Goal: Find specific page/section: Find specific page/section

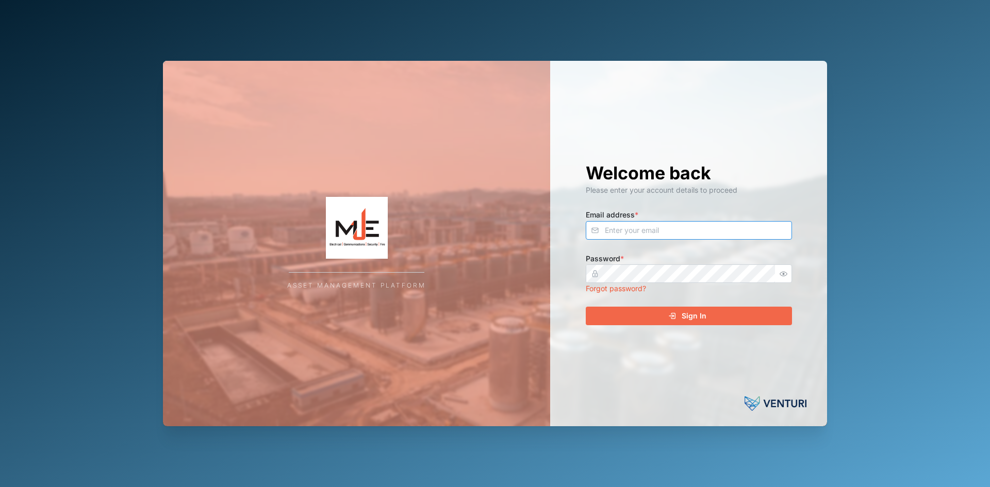
click at [606, 232] on input "Email address *" at bounding box center [689, 230] width 206 height 19
type input "[EMAIL_ADDRESS][DOMAIN_NAME]"
click at [679, 318] on div "Sign In" at bounding box center [688, 316] width 190 height 18
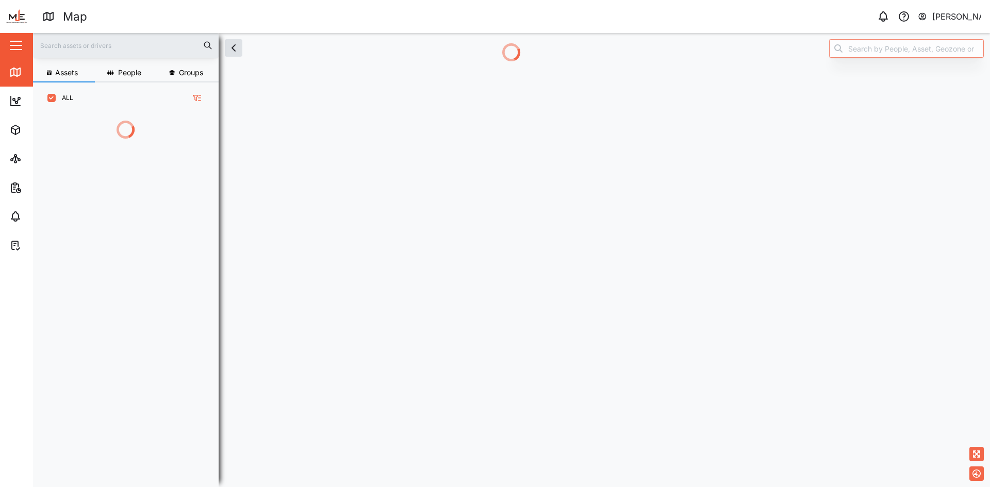
scroll to position [317, 161]
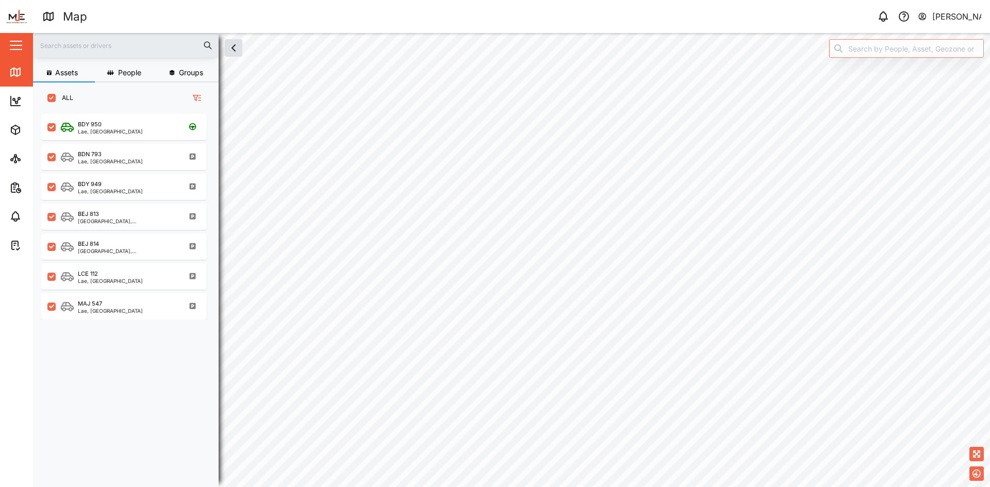
click at [129, 69] on span "People" at bounding box center [129, 72] width 23 height 7
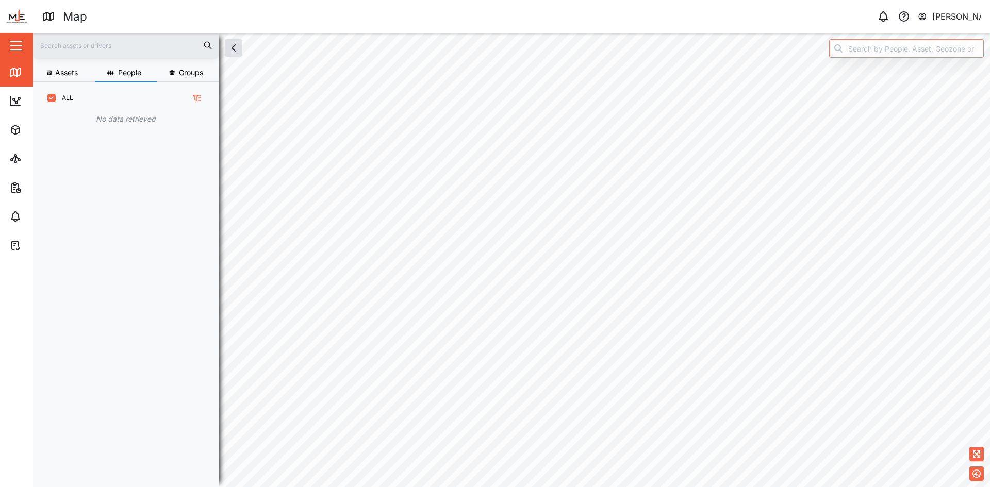
click at [187, 71] on span "Groups" at bounding box center [191, 72] width 24 height 7
click at [64, 73] on span "Assets" at bounding box center [66, 72] width 23 height 7
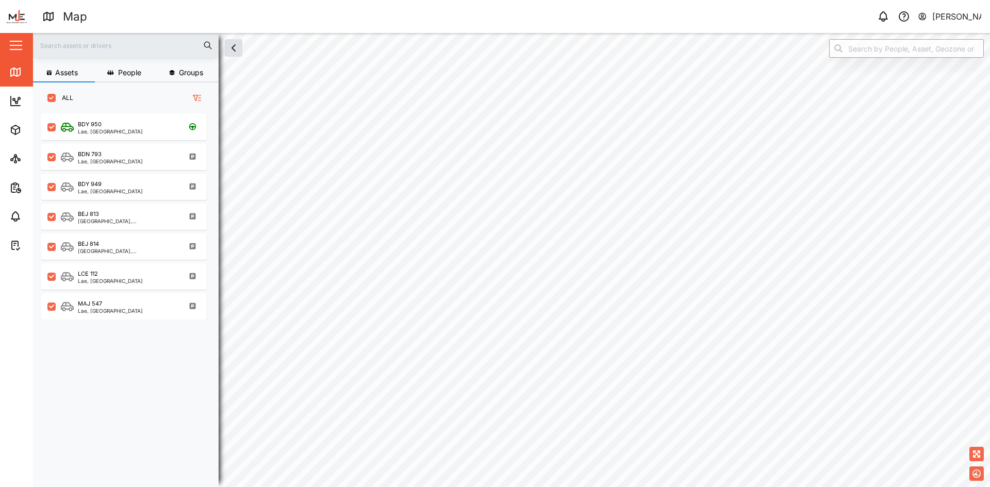
click at [132, 69] on span "People" at bounding box center [129, 72] width 23 height 7
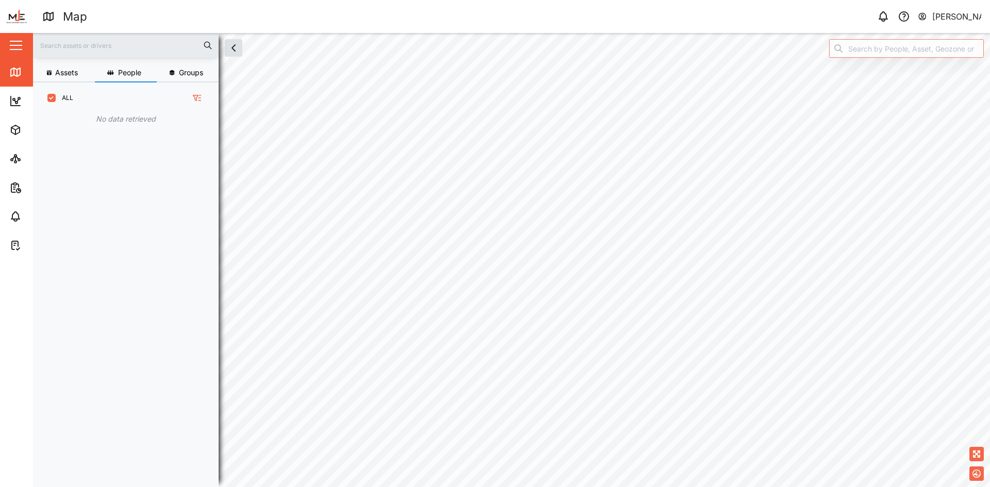
drag, startPoint x: 185, startPoint y: 70, endPoint x: 174, endPoint y: 74, distance: 11.8
click at [184, 70] on span "Groups" at bounding box center [191, 72] width 24 height 7
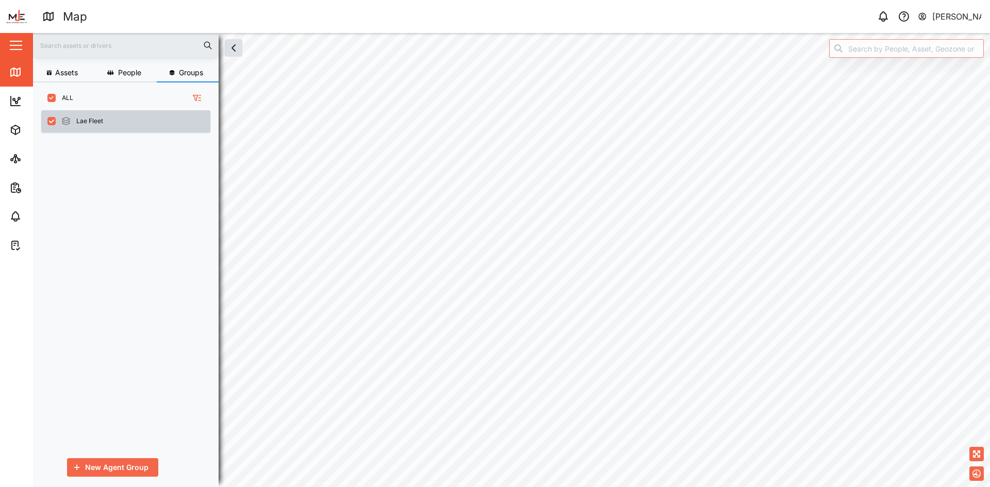
drag, startPoint x: 108, startPoint y: 125, endPoint x: 134, endPoint y: 124, distance: 26.4
click at [108, 125] on div "Lae Fleet" at bounding box center [125, 121] width 169 height 22
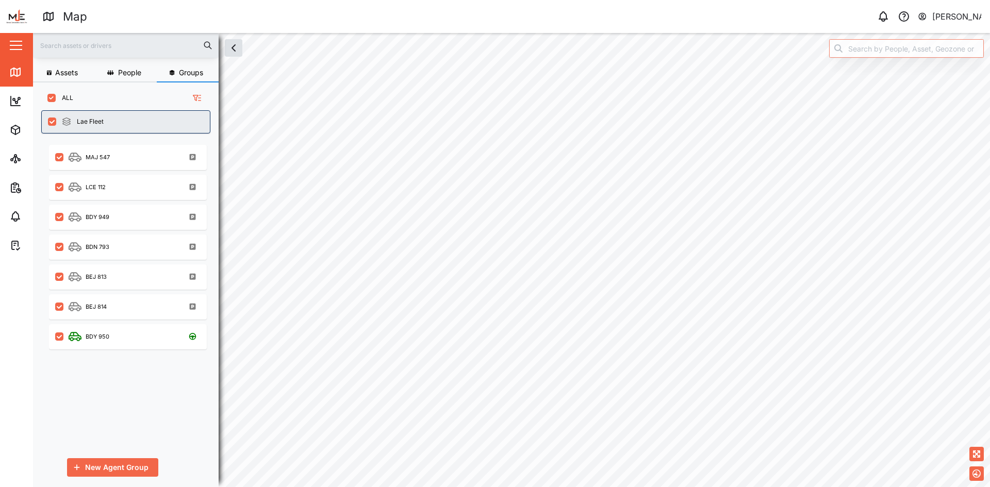
drag, startPoint x: 68, startPoint y: 71, endPoint x: 69, endPoint y: 78, distance: 6.7
click at [68, 71] on span "Assets" at bounding box center [66, 72] width 23 height 7
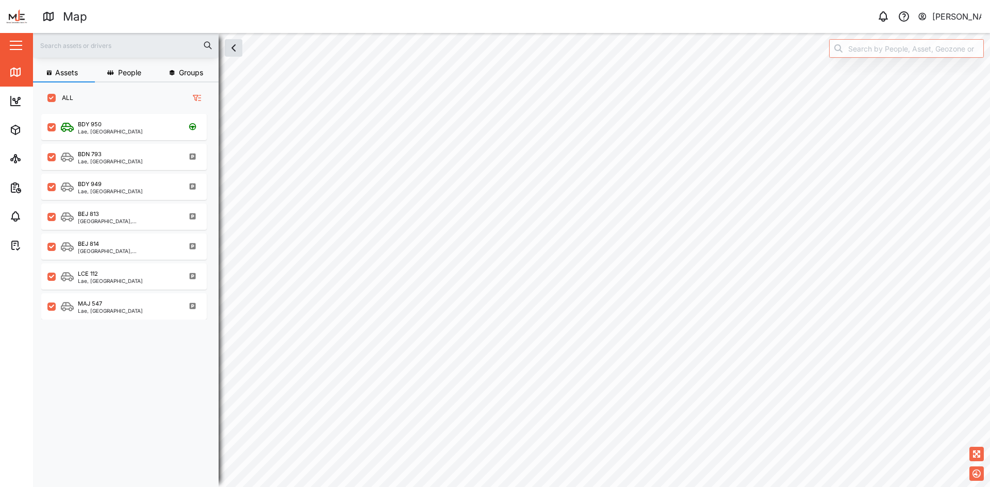
scroll to position [361, 161]
click at [17, 70] on icon at bounding box center [17, 73] width 0 height 7
click at [242, 47] on div "Assets People Groups ALL BDY 950 [GEOGRAPHIC_DATA], [GEOGRAPHIC_DATA] Region BD…" at bounding box center [511, 260] width 957 height 454
click at [243, 54] on div "Assets People Groups ALL BDY 950 [GEOGRAPHIC_DATA], [GEOGRAPHIC_DATA] Region BD…" at bounding box center [511, 260] width 957 height 454
click at [233, 53] on icon "button" at bounding box center [233, 48] width 12 height 12
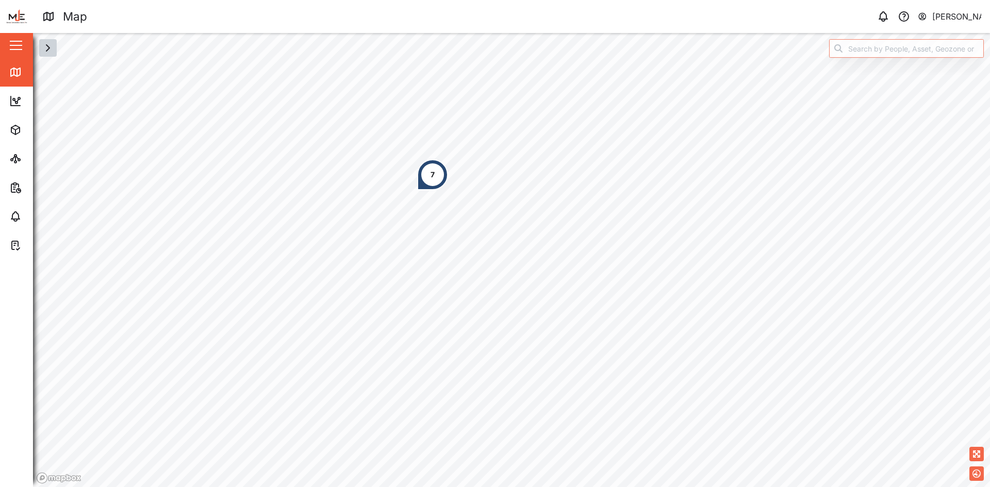
click at [428, 176] on div "7" at bounding box center [432, 174] width 31 height 31
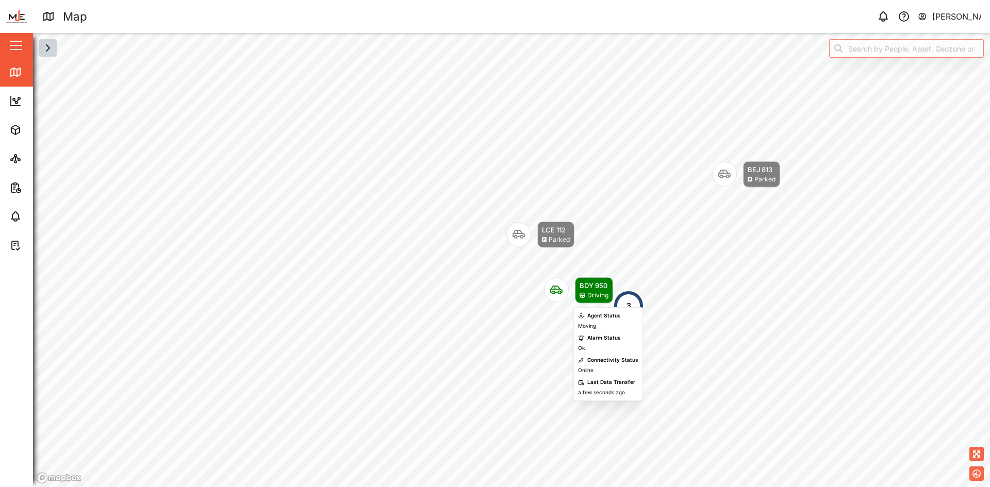
drag, startPoint x: 641, startPoint y: 357, endPoint x: 532, endPoint y: 276, distance: 135.8
click at [544, 278] on div "Map marker" at bounding box center [556, 290] width 25 height 25
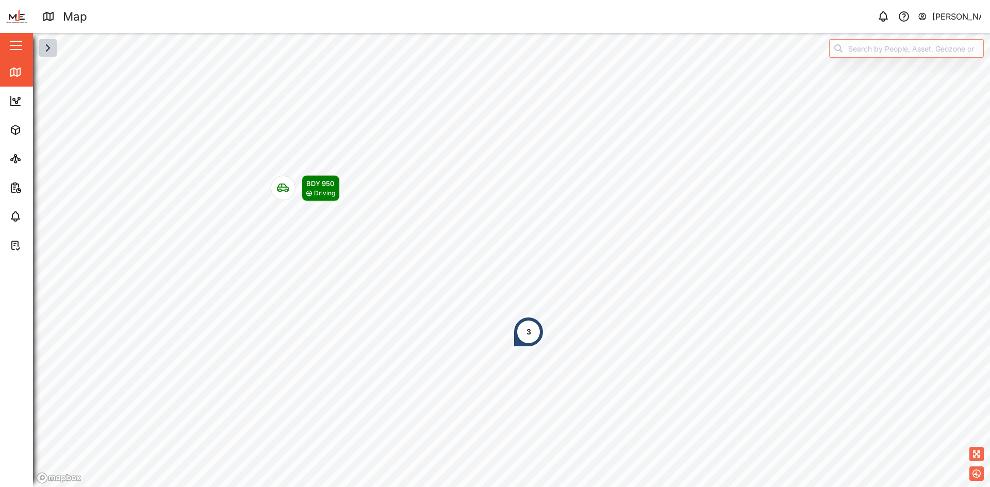
click at [282, 188] on icon "Map marker" at bounding box center [283, 188] width 12 height 9
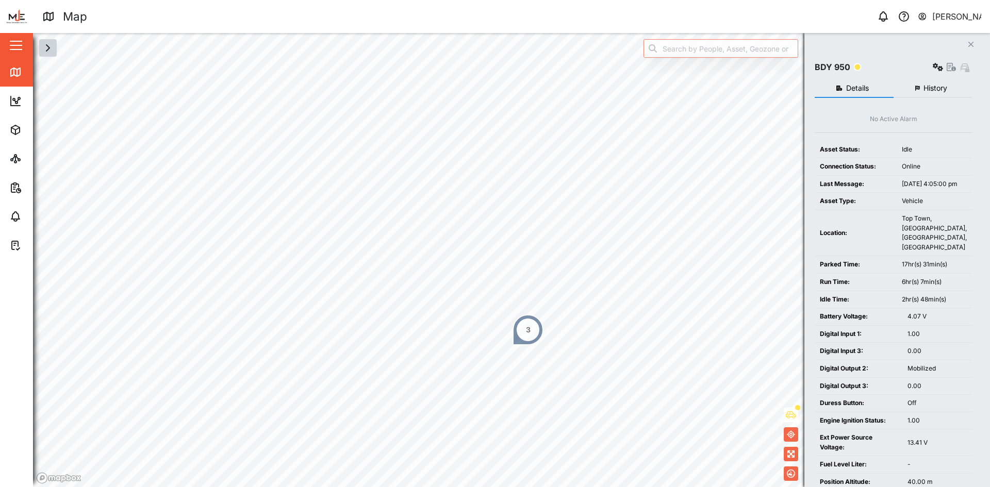
click at [529, 336] on div "3" at bounding box center [528, 330] width 31 height 31
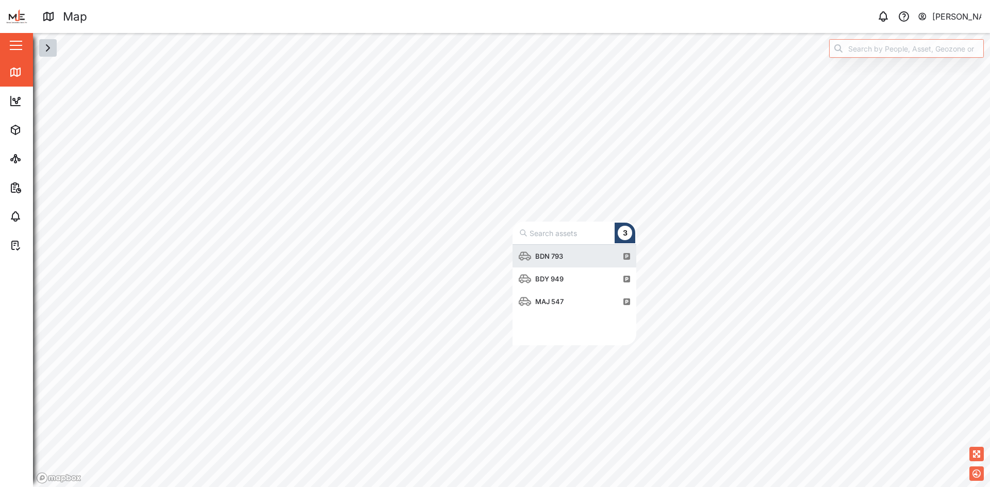
scroll to position [93, 116]
click at [557, 301] on div "MAJ 547" at bounding box center [549, 302] width 37 height 10
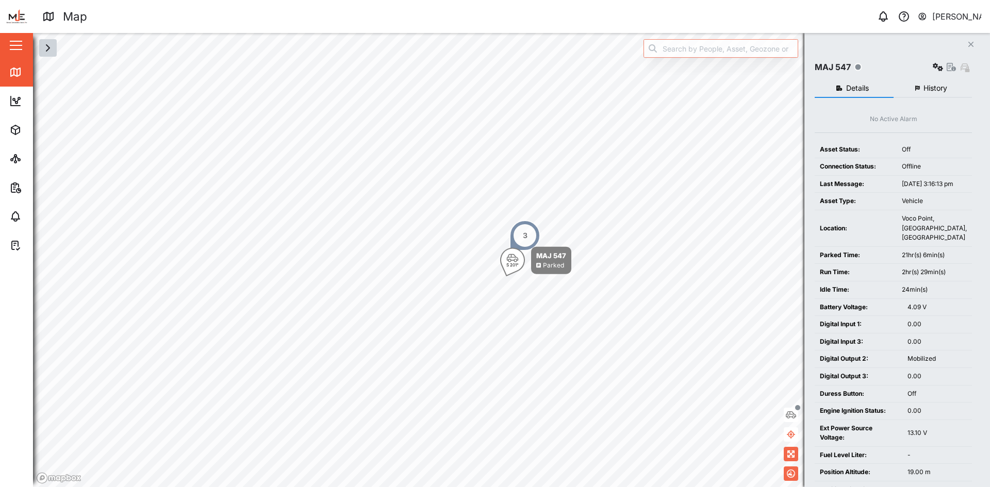
click at [968, 43] on icon "Close" at bounding box center [971, 44] width 6 height 8
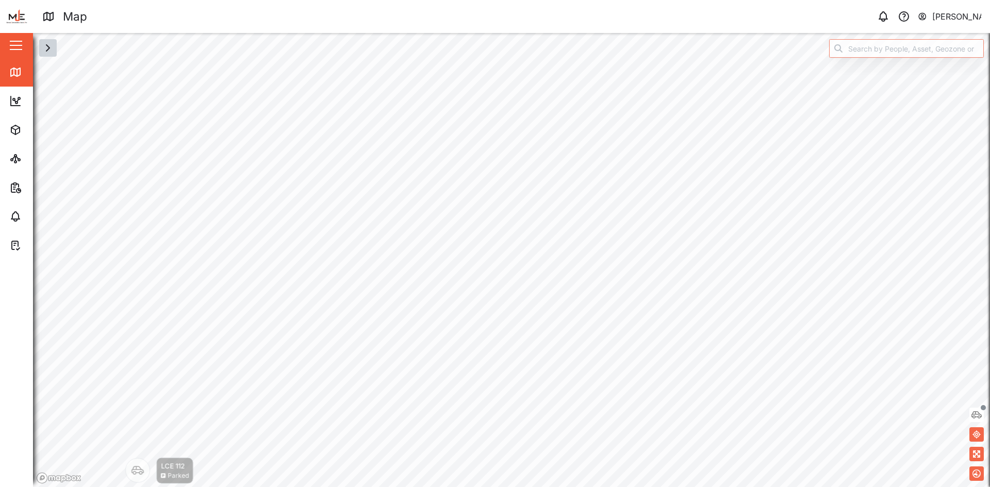
click at [678, 487] on html "Map 0 [PERSON_NAME] Close Map Dashboard Assets ATS Camera Generator Tanks UPS V…" at bounding box center [495, 243] width 990 height 487
click at [869, 266] on div "Parked" at bounding box center [876, 268] width 21 height 10
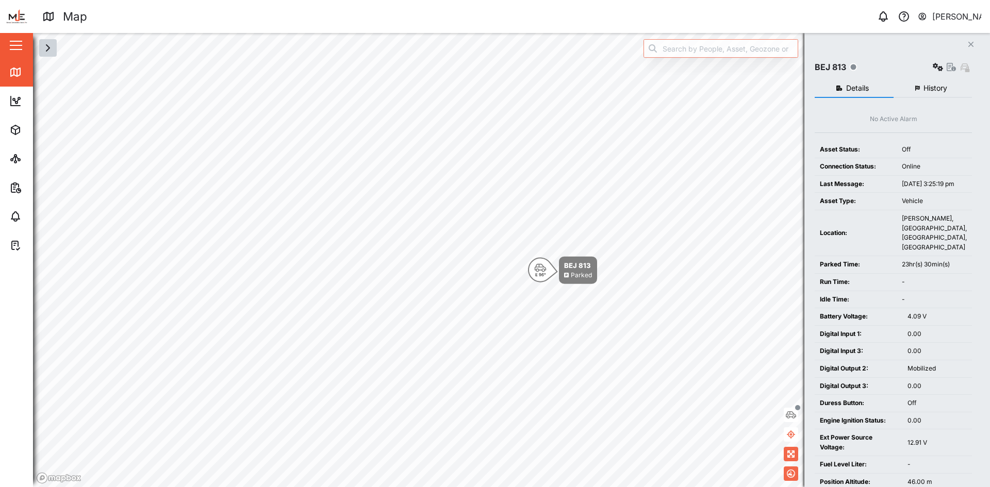
click at [974, 41] on icon "Close" at bounding box center [971, 44] width 6 height 8
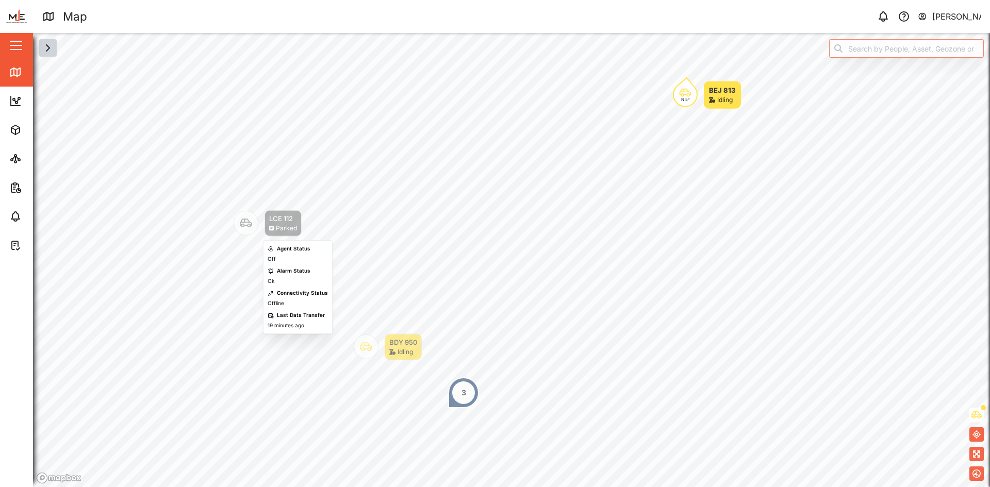
click at [274, 223] on div "LCE 112" at bounding box center [283, 219] width 28 height 10
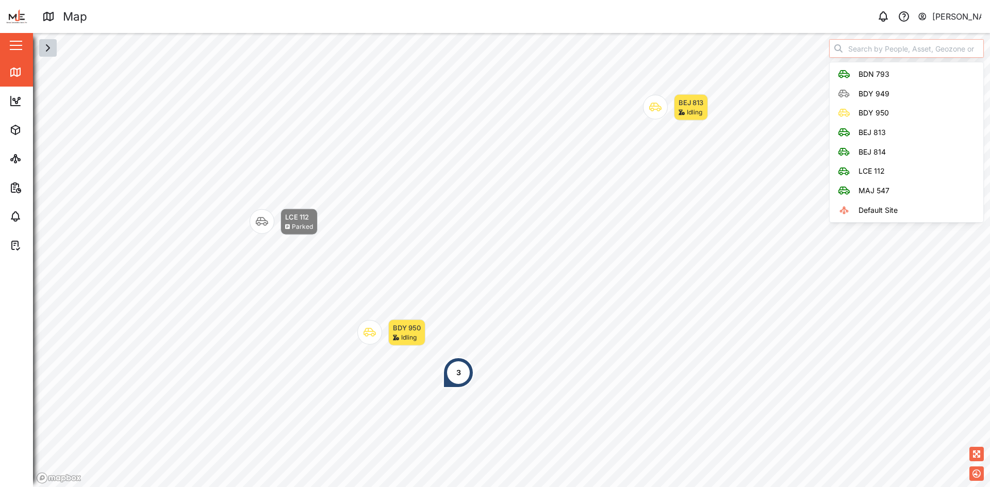
click at [867, 55] on input "search" at bounding box center [906, 48] width 155 height 19
type input "MAJ 547"
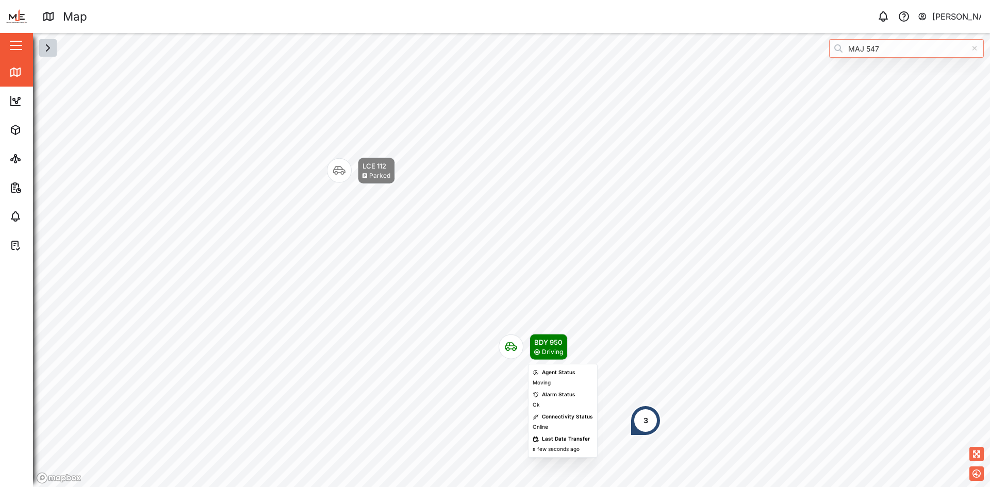
click at [546, 346] on div "BDY 950" at bounding box center [548, 342] width 29 height 10
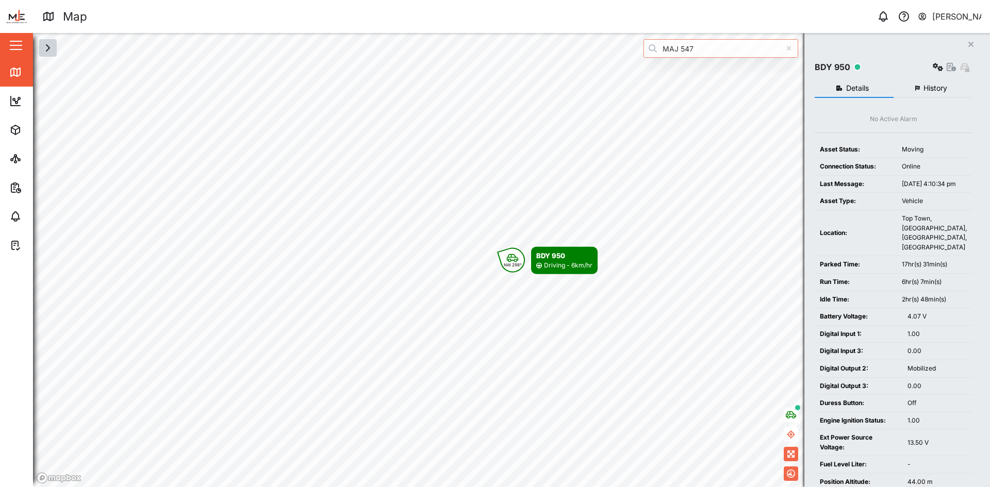
drag, startPoint x: 973, startPoint y: 42, endPoint x: 965, endPoint y: 46, distance: 8.8
click at [972, 43] on icon "Close" at bounding box center [971, 44] width 6 height 8
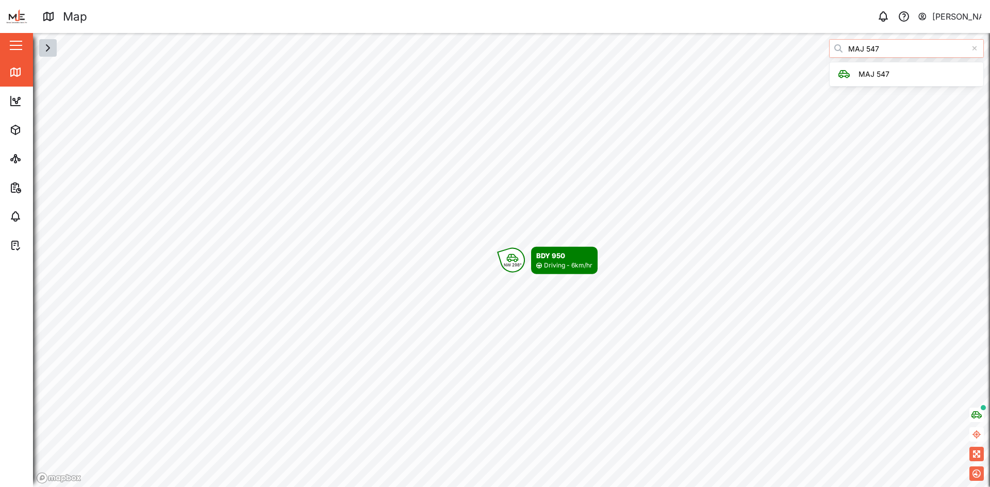
click at [883, 48] on input "MAJ 547" at bounding box center [906, 48] width 155 height 19
click at [977, 48] on icon at bounding box center [975, 48] width 6 height 7
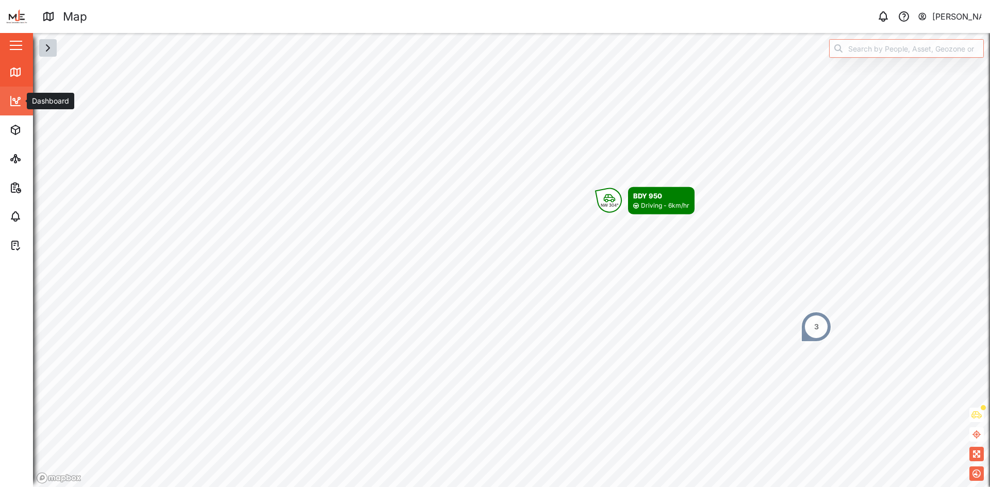
click at [13, 100] on icon at bounding box center [15, 101] width 12 height 12
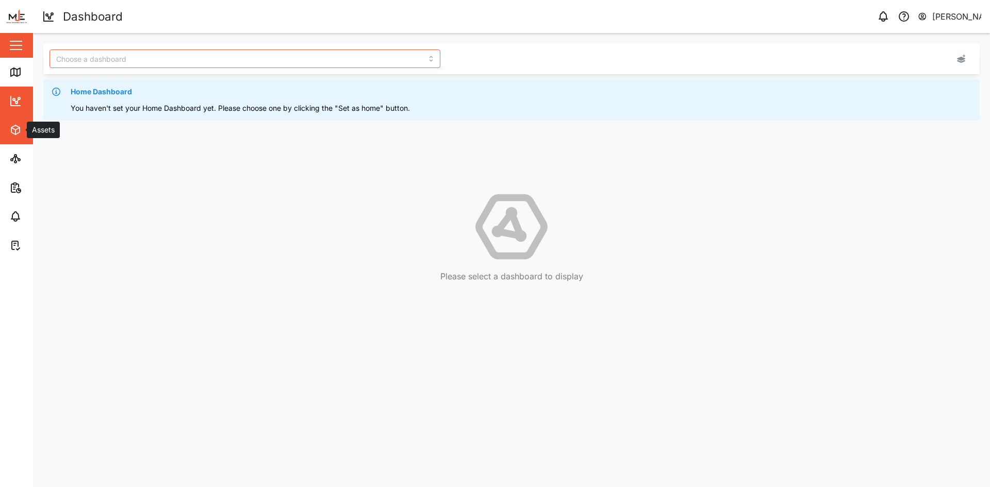
click at [11, 131] on icon "button" at bounding box center [15, 130] width 12 height 12
click at [249, 167] on div "Home Dashboard You haven't set your Home Dashboard yet. Please choose one by cl…" at bounding box center [511, 163] width 937 height 240
click at [19, 157] on icon at bounding box center [15, 159] width 12 height 12
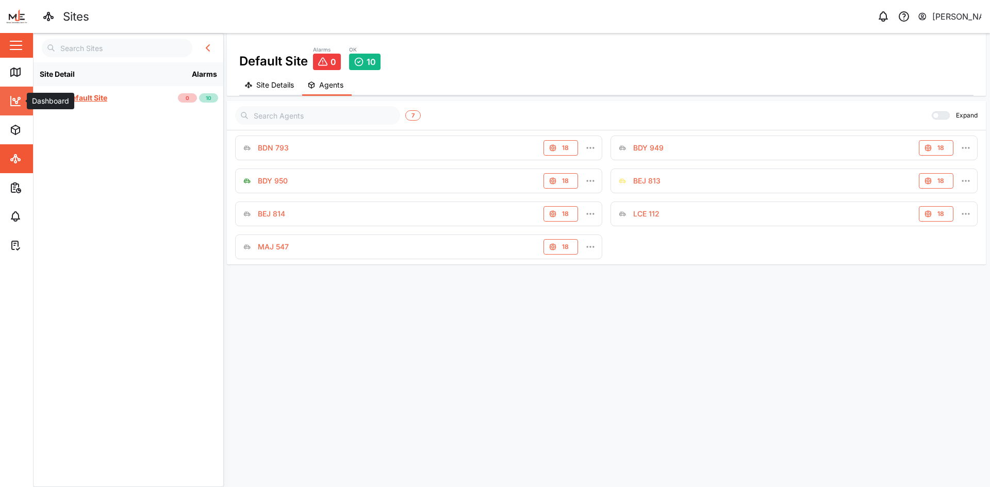
click at [9, 96] on link "Dashboard" at bounding box center [67, 101] width 134 height 29
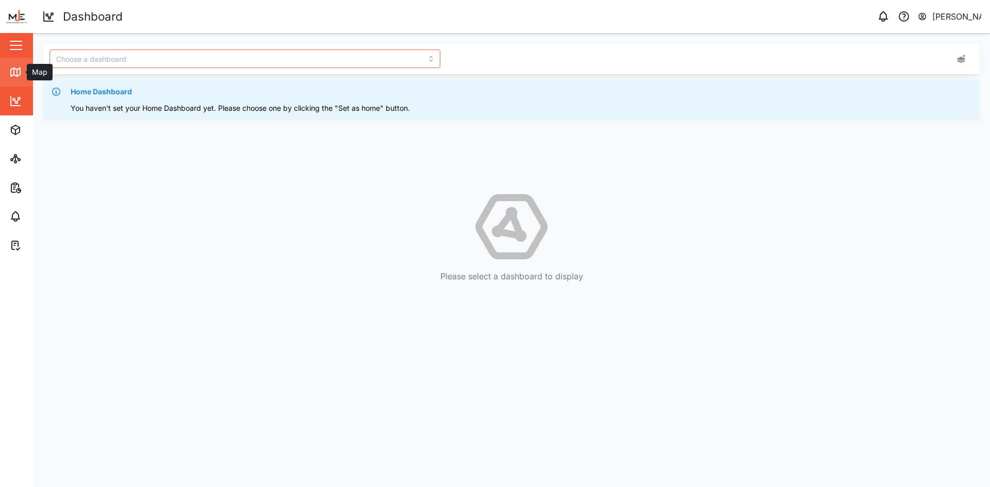
click at [15, 69] on icon at bounding box center [15, 72] width 9 height 8
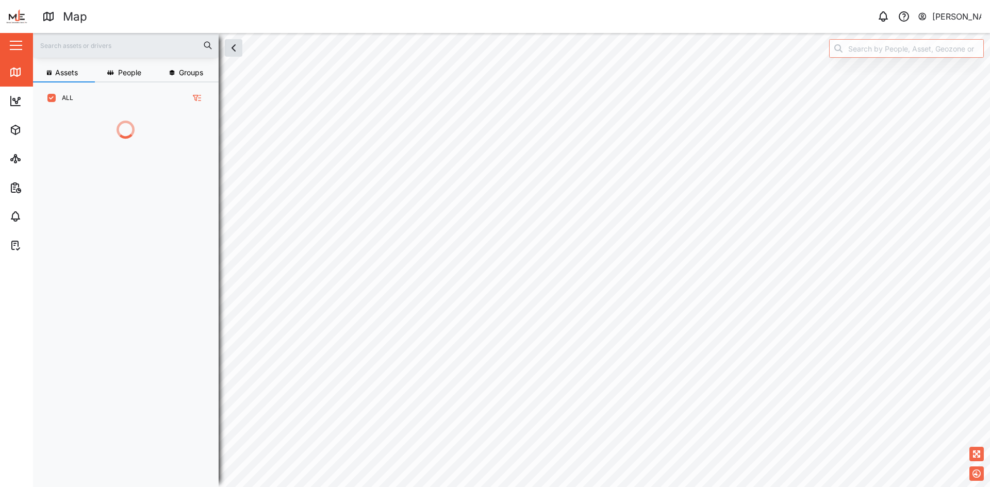
scroll to position [361, 161]
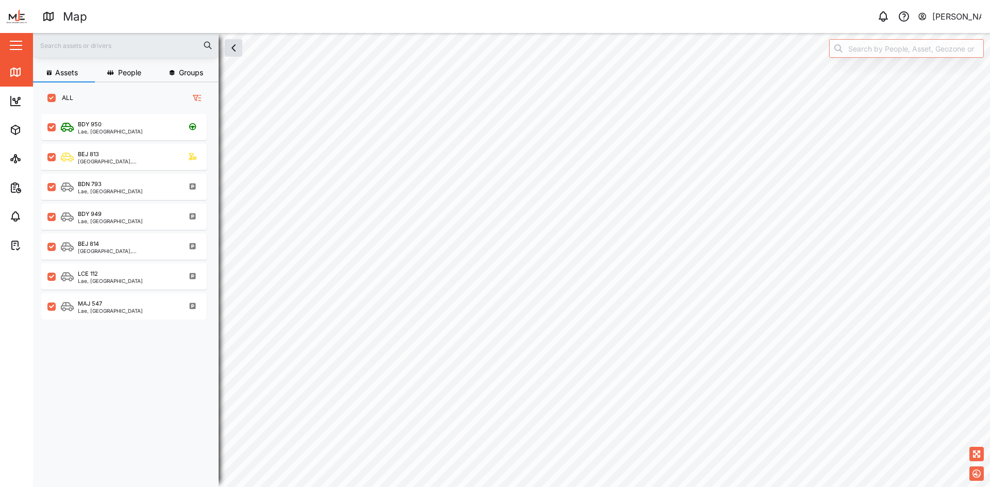
click at [129, 75] on span "People" at bounding box center [129, 72] width 23 height 7
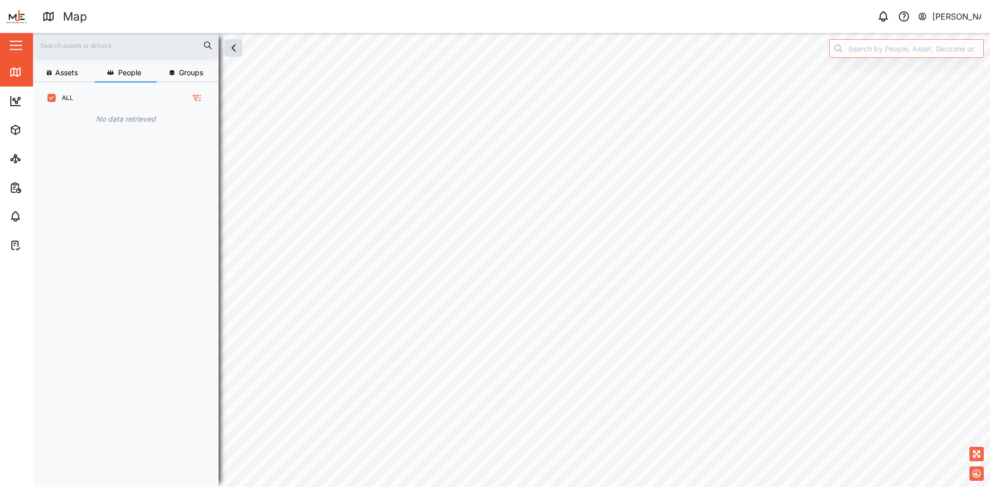
click at [184, 72] on span "Groups" at bounding box center [191, 72] width 24 height 7
click at [69, 72] on span "Assets" at bounding box center [66, 72] width 23 height 7
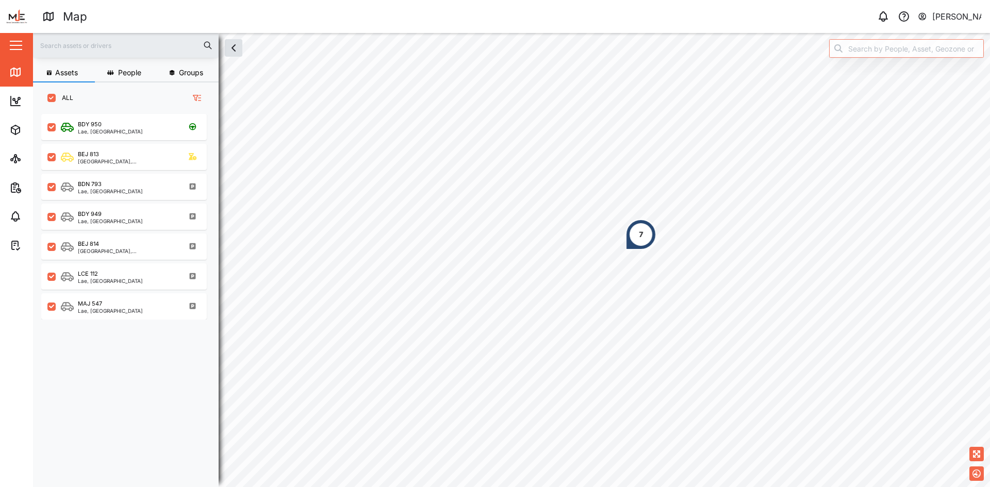
click at [642, 235] on div "7" at bounding box center [641, 234] width 4 height 11
